Goal: Check status: Check status

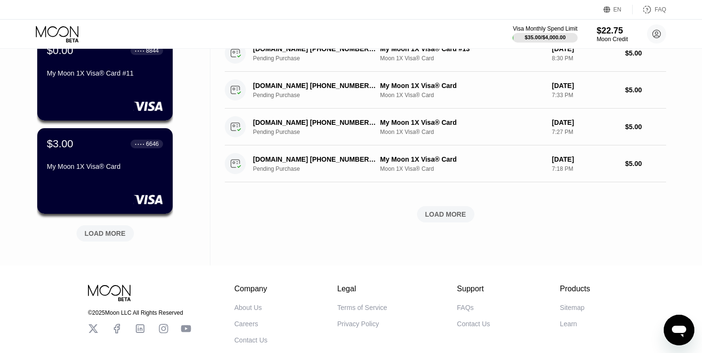
scroll to position [383, 0]
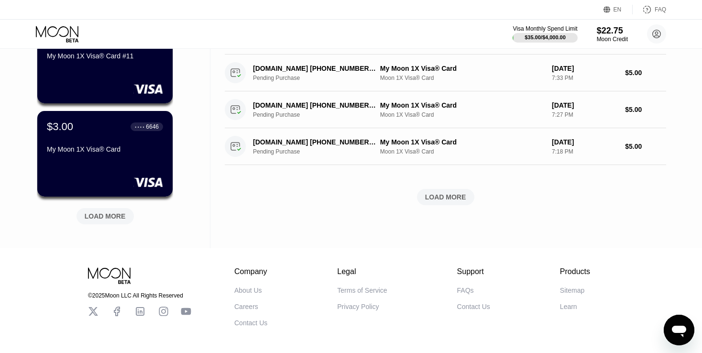
click at [112, 213] on div "LOAD MORE" at bounding box center [105, 216] width 41 height 9
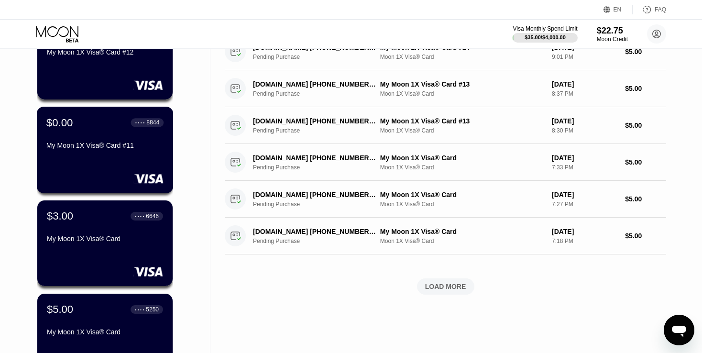
scroll to position [335, 0]
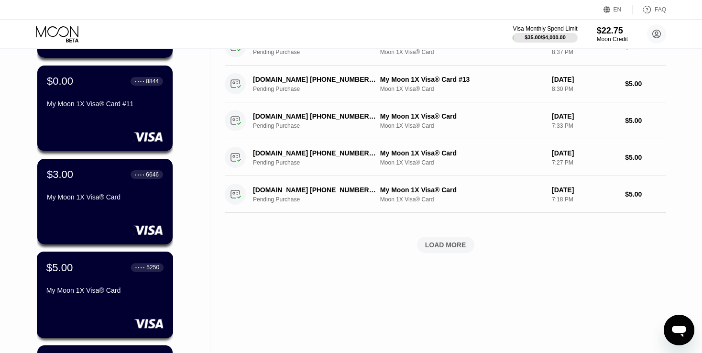
click at [92, 268] on div "$5.00 ● ● ● ● 5250" at bounding box center [104, 267] width 117 height 12
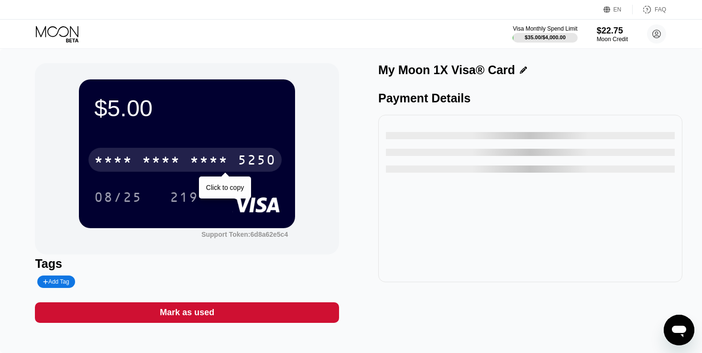
click at [258, 156] on div "5250" at bounding box center [257, 160] width 38 height 15
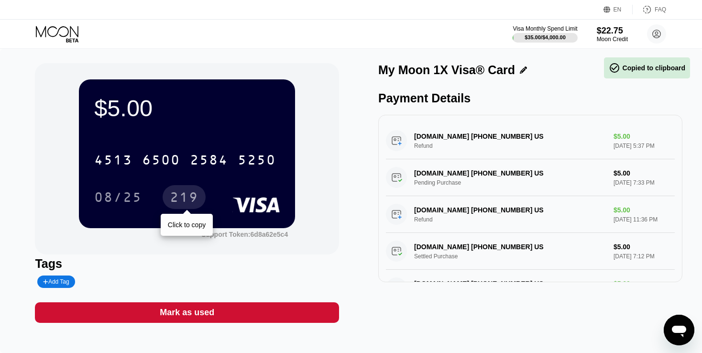
click at [176, 196] on div "219" at bounding box center [184, 198] width 29 height 15
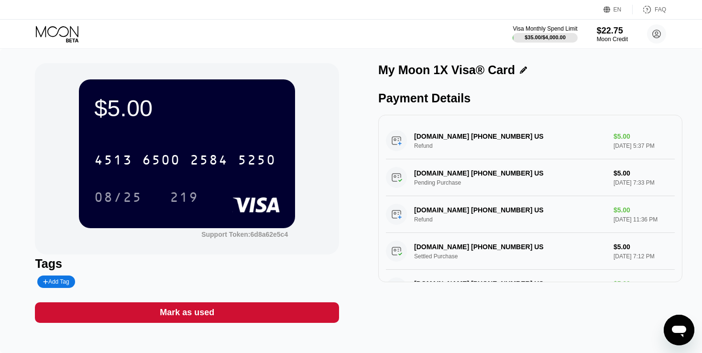
click at [60, 33] on icon at bounding box center [58, 34] width 44 height 17
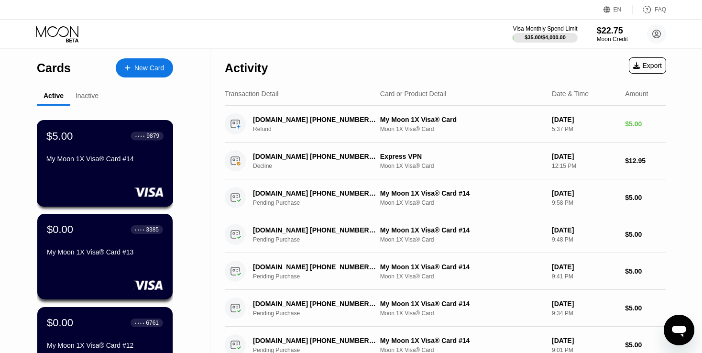
click at [86, 151] on div "$5.00 ● ● ● ● 9879 My Moon 1X Visa® Card #14" at bounding box center [104, 148] width 117 height 37
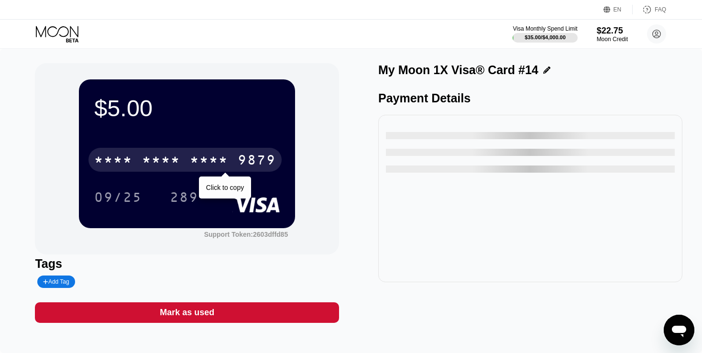
click at [165, 165] on div "* * * *" at bounding box center [161, 160] width 38 height 15
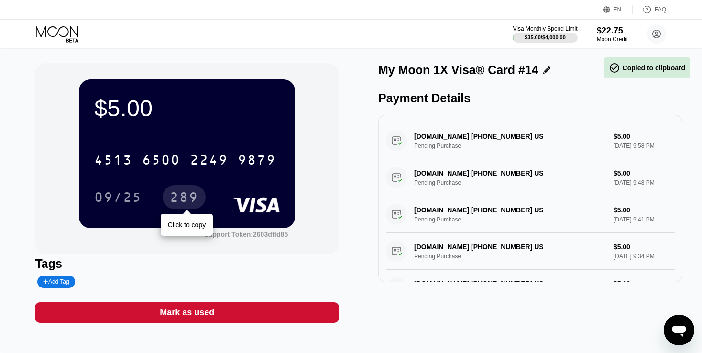
click at [186, 193] on div "289" at bounding box center [184, 198] width 29 height 15
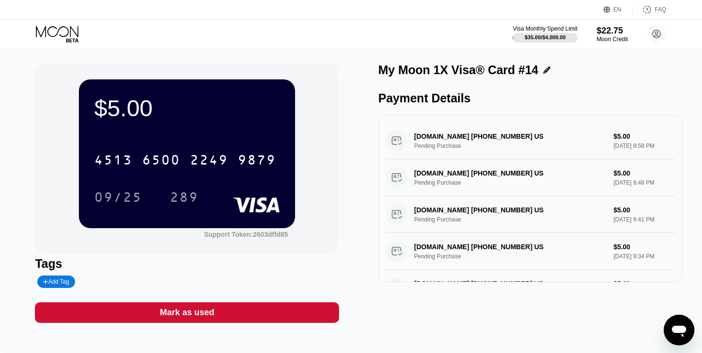
click at [59, 33] on icon at bounding box center [58, 34] width 44 height 17
